Goal: Information Seeking & Learning: Find specific fact

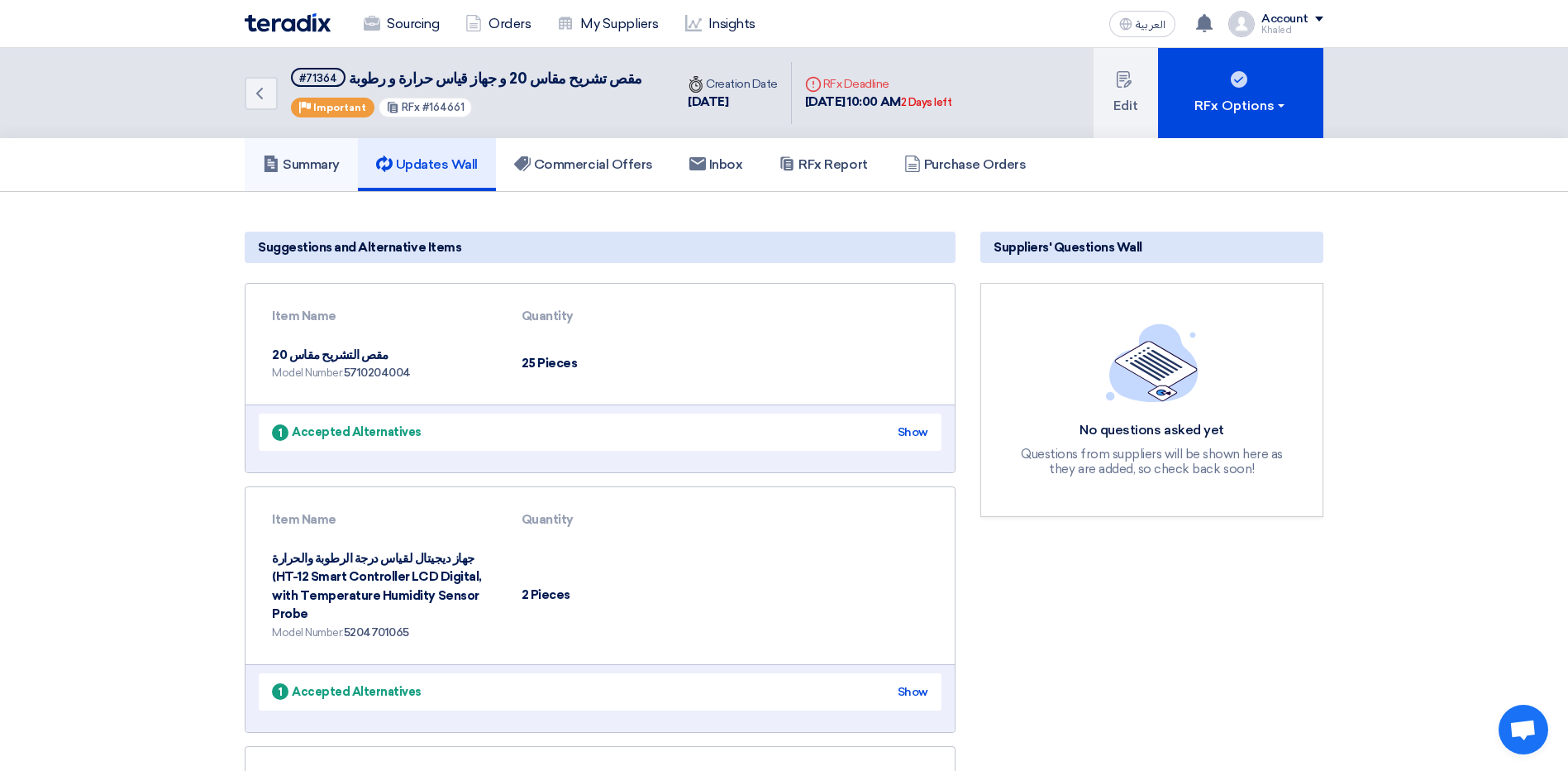
click at [321, 175] on link "Summary" at bounding box center [301, 164] width 113 height 53
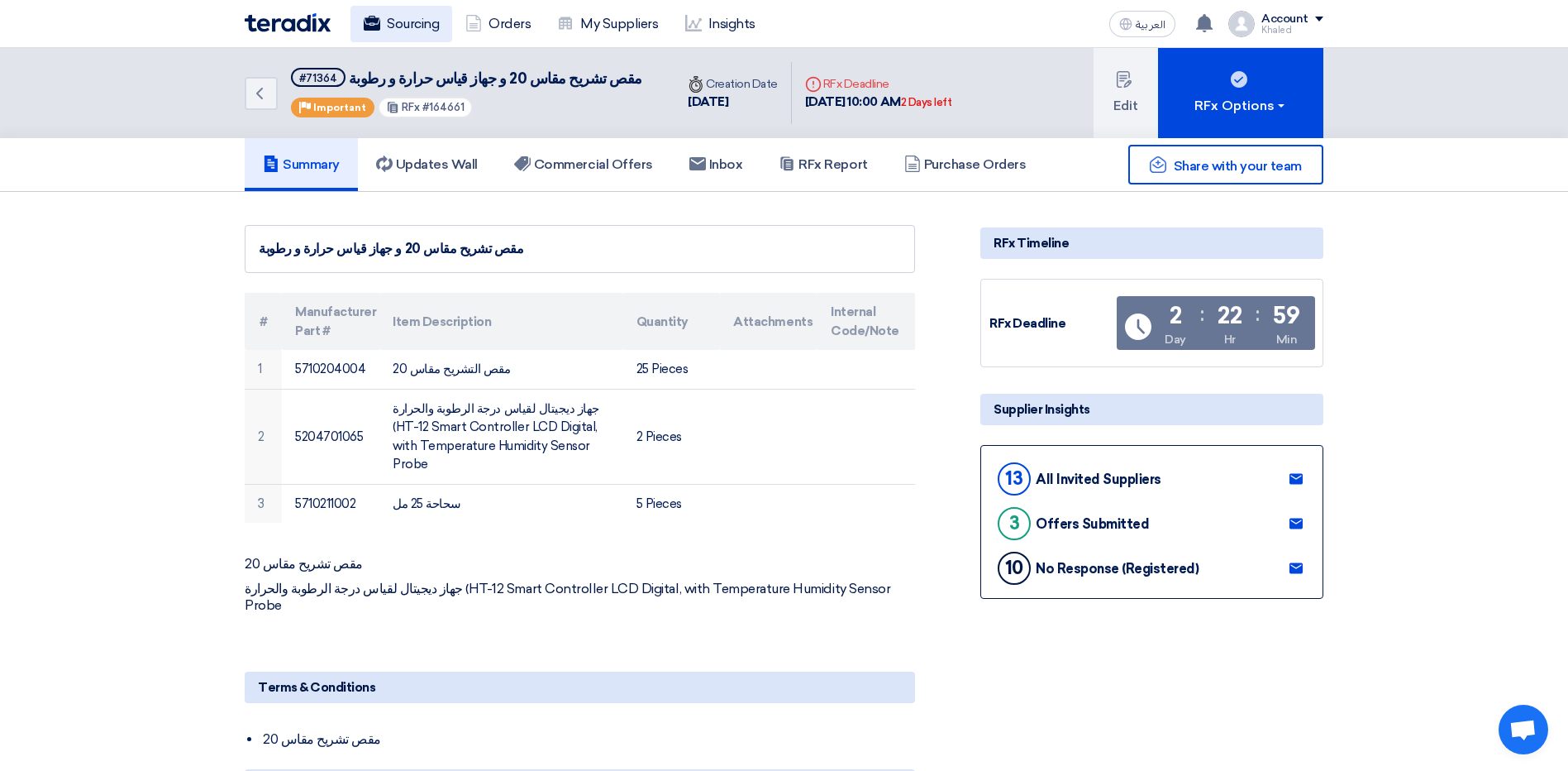
click at [420, 6] on link "Sourcing" at bounding box center [401, 24] width 102 height 37
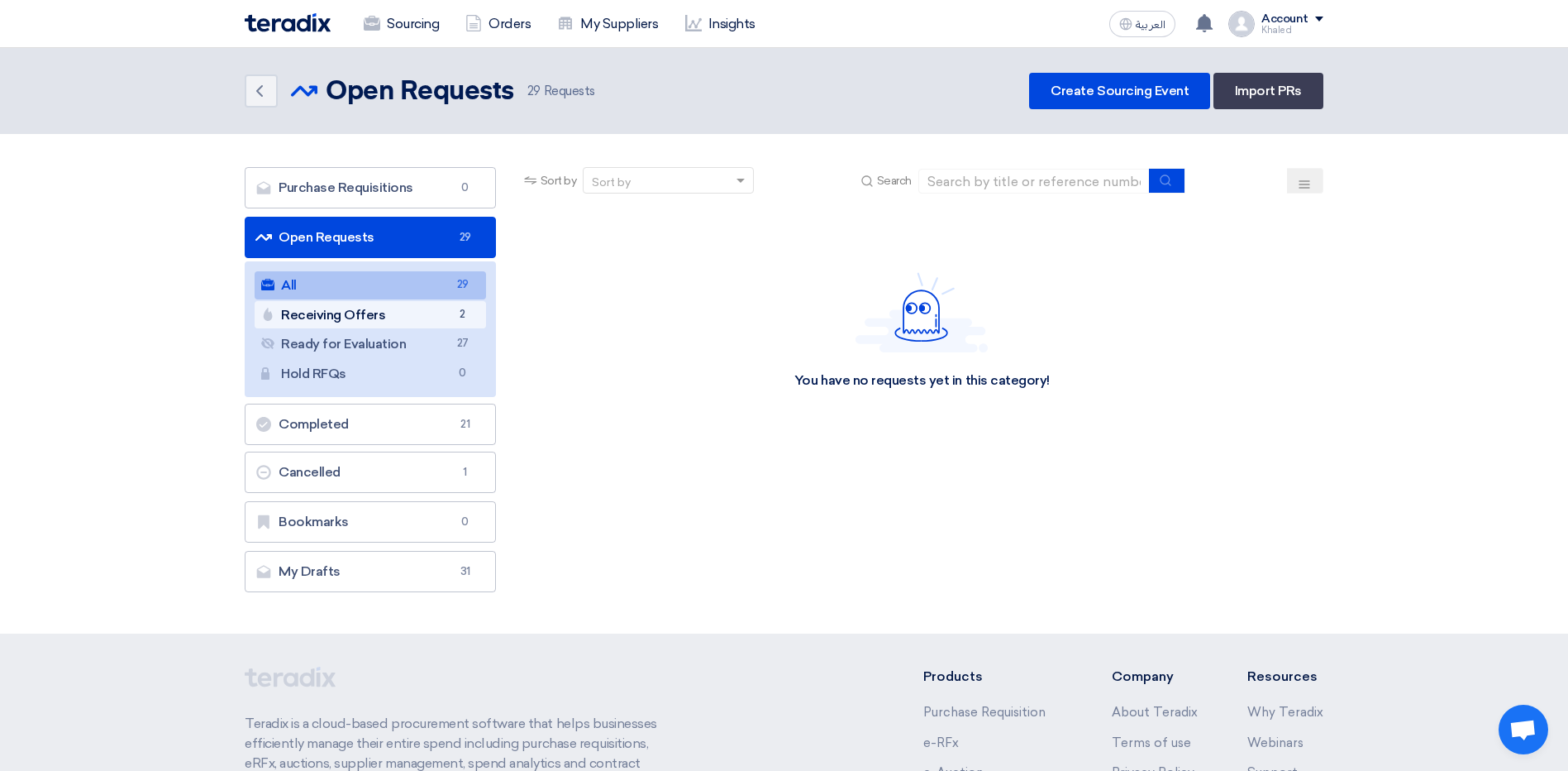
click at [407, 310] on link "Receiving Offers Receiving Offers 2" at bounding box center [370, 316] width 231 height 28
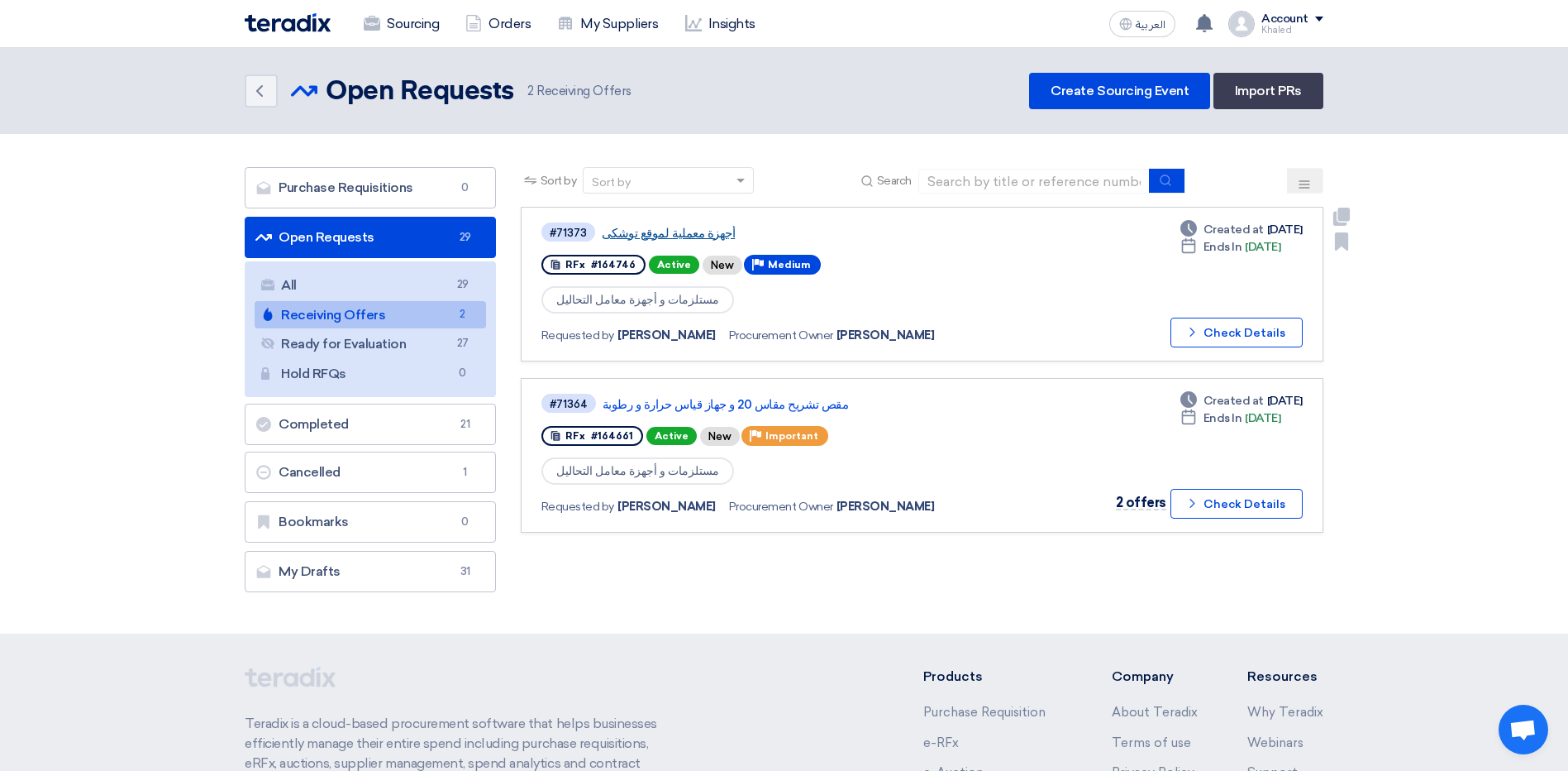
click at [652, 235] on link "أجهزة معملية لموقع توشكى" at bounding box center [809, 233] width 414 height 15
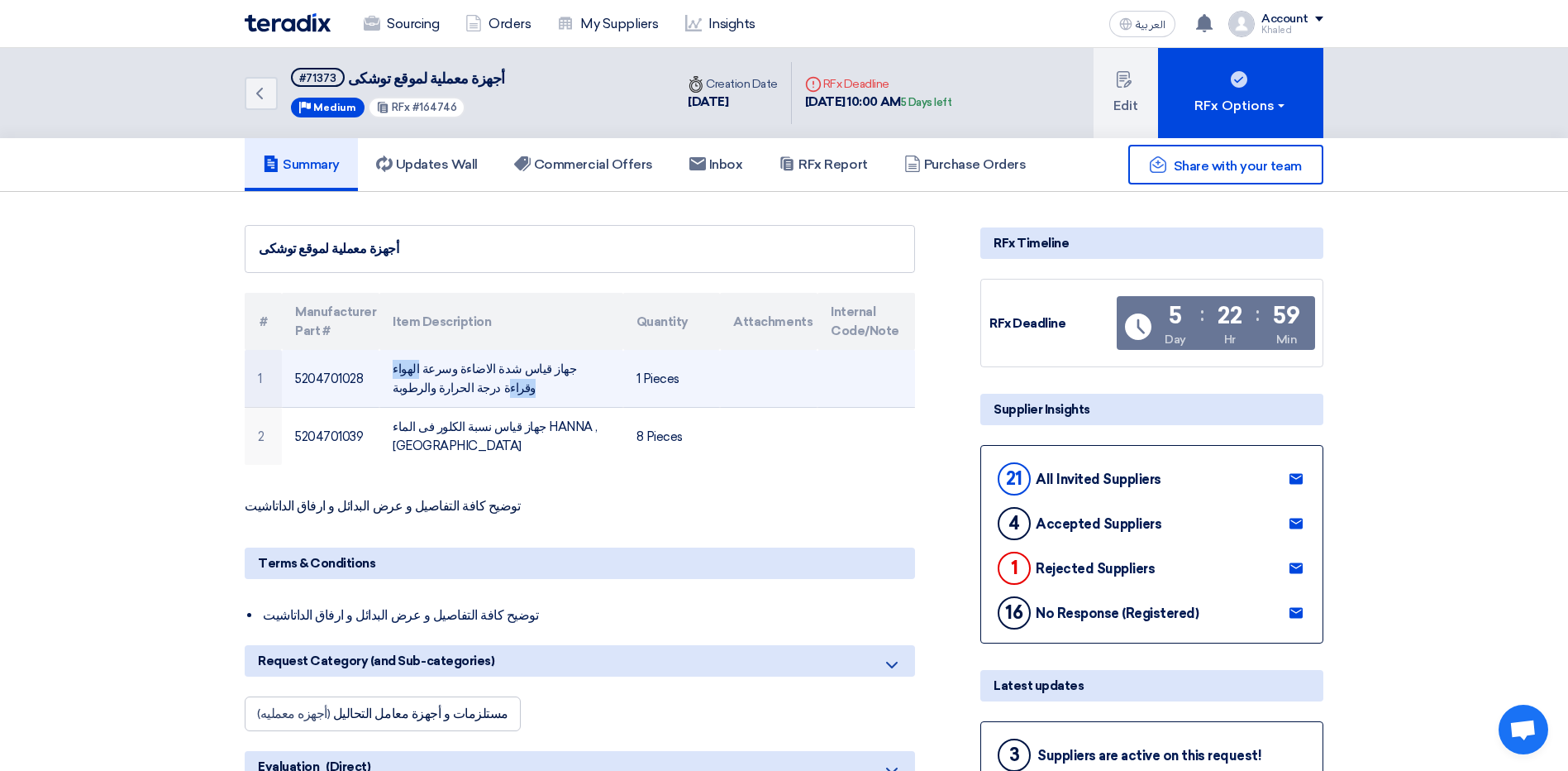
drag, startPoint x: 505, startPoint y: 369, endPoint x: 554, endPoint y: 373, distance: 49.2
click at [554, 373] on td "جهاز قياس شدة الاضاءة وسرعة الهواء وقراءة درجة الحرارة والرطوبة" at bounding box center [501, 378] width 243 height 58
drag, startPoint x: 554, startPoint y: 373, endPoint x: 507, endPoint y: 373, distance: 47.0
click at [507, 373] on td "جهاز قياس شدة الاضاءة وسرعة الهواء وقراءة درجة الحرارة والرطوبة" at bounding box center [501, 378] width 243 height 58
drag, startPoint x: 507, startPoint y: 373, endPoint x: 439, endPoint y: 393, distance: 70.9
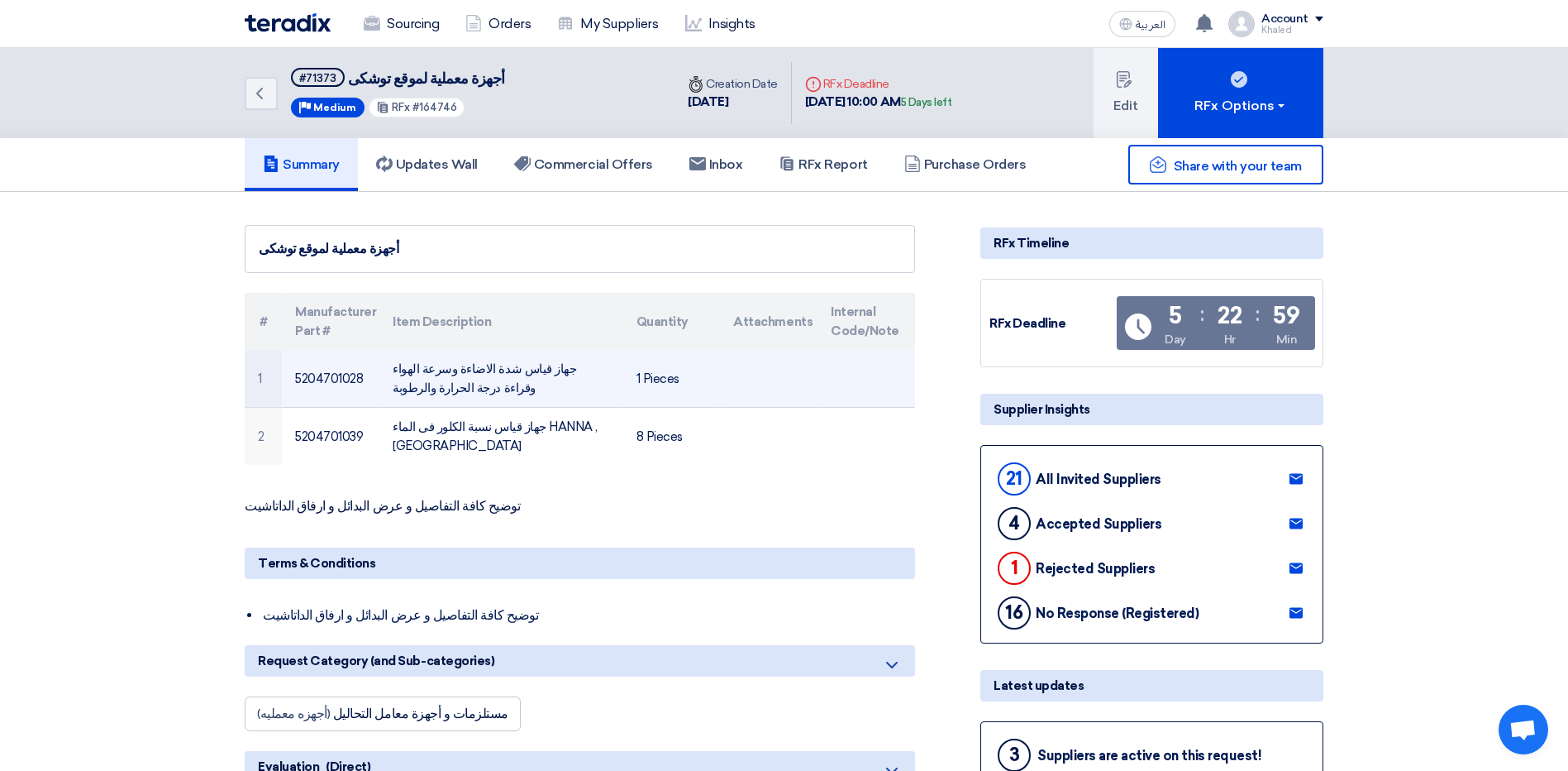
click at [439, 393] on td "جهاز قياس شدة الاضاءة وسرعة الهواء وقراءة درجة الحرارة والرطوبة" at bounding box center [501, 378] width 243 height 58
click at [396, 394] on td "جهاز قياس شدة الاضاءة وسرعة الهواء وقراءة درجة الحرارة والرطوبة" at bounding box center [501, 378] width 243 height 58
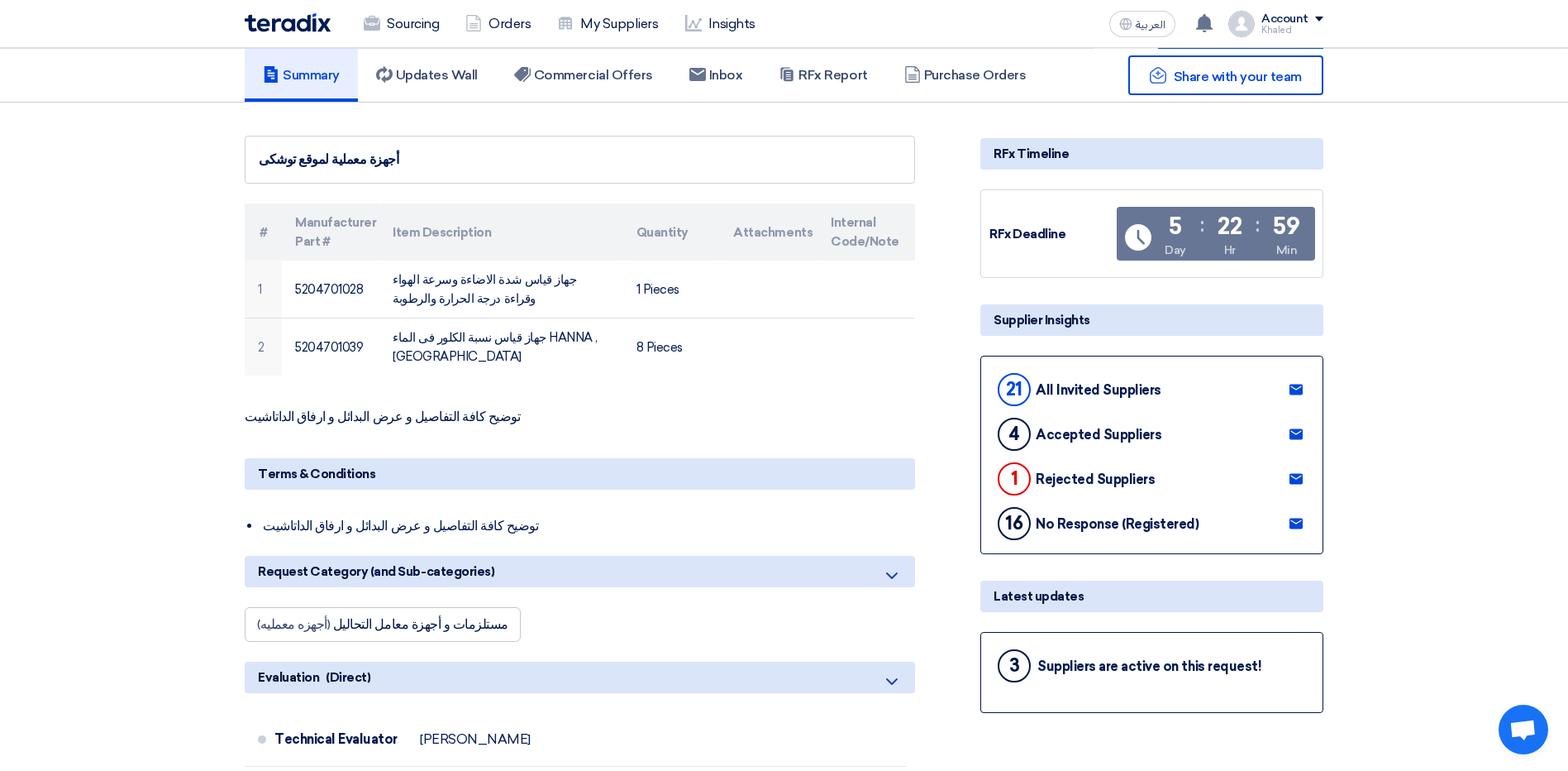
scroll to position [83, 0]
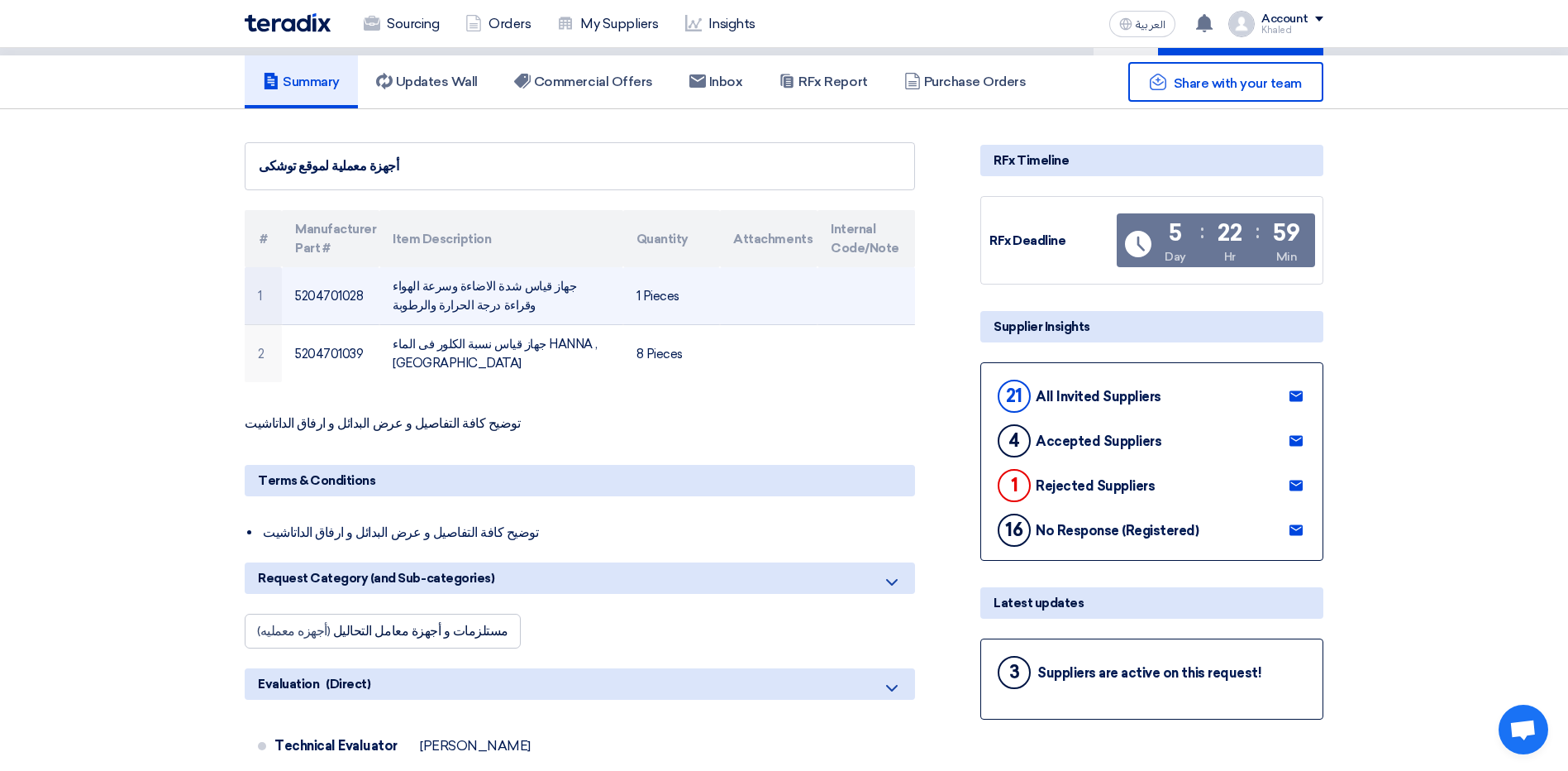
click at [548, 304] on td "جهاز قياس شدة الاضاءة وسرعة الهواء وقراءة درجة الحرارة والرطوبة" at bounding box center [501, 296] width 243 height 58
drag, startPoint x: 389, startPoint y: 305, endPoint x: 581, endPoint y: 280, distance: 193.6
click at [581, 280] on td "جهاز قياس شدة الاضاءة وسرعة الهواء وقراءة درجة الحرارة والرطوبة" at bounding box center [501, 296] width 243 height 58
drag, startPoint x: 581, startPoint y: 280, endPoint x: 469, endPoint y: 300, distance: 113.8
click at [469, 300] on td "جهاز قياس شدة الاضاءة وسرعة الهواء وقراءة درجة الحرارة والرطوبة" at bounding box center [501, 296] width 243 height 58
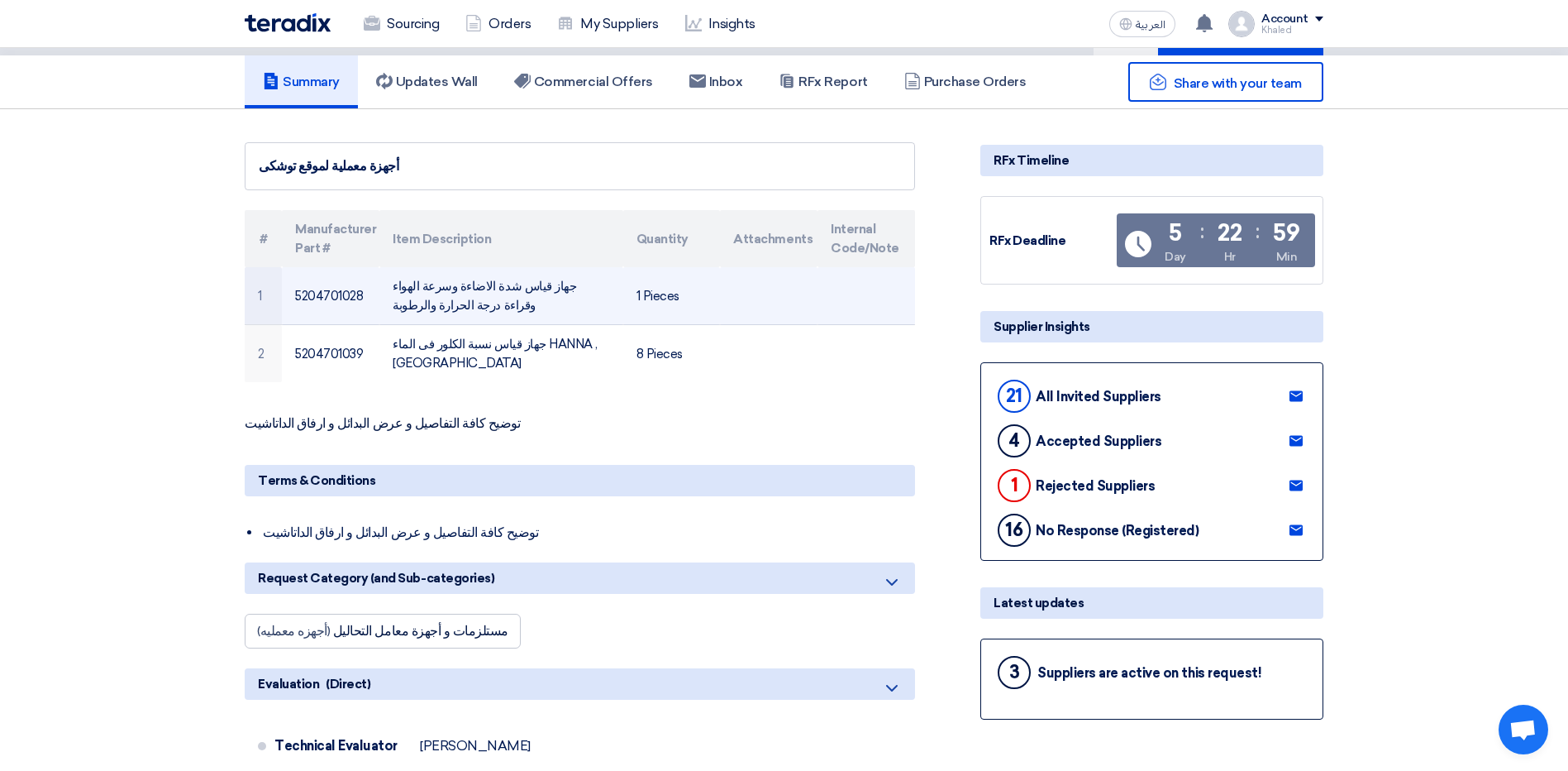
click at [428, 309] on td "جهاز قياس شدة الاضاءة وسرعة الهواء وقراءة درجة الحرارة والرطوبة" at bounding box center [501, 296] width 243 height 58
drag, startPoint x: 428, startPoint y: 309, endPoint x: 435, endPoint y: 297, distance: 13.9
copy tr "جهاز قياس شدة الاضاءة وسرعة الهواء وقراءة درجة الحرارة والرطوبة"
